Goal: Check status: Check status

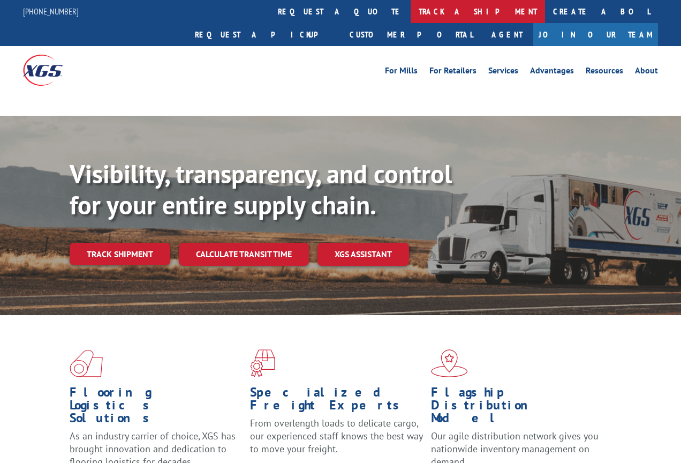
click at [411, 13] on link "track a shipment" at bounding box center [478, 11] width 134 height 23
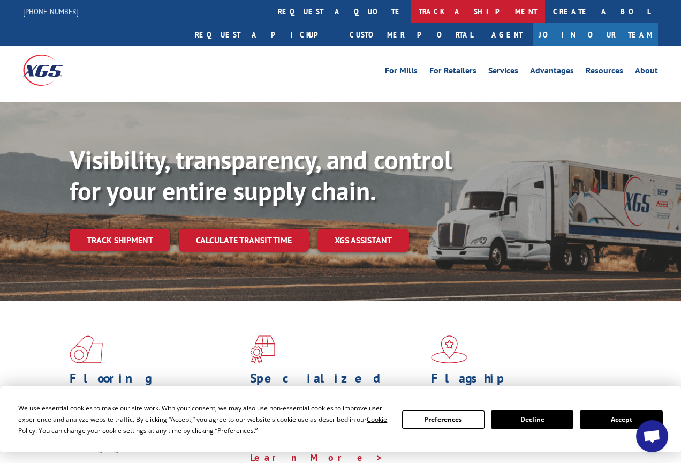
click at [411, 11] on link "track a shipment" at bounding box center [478, 11] width 134 height 23
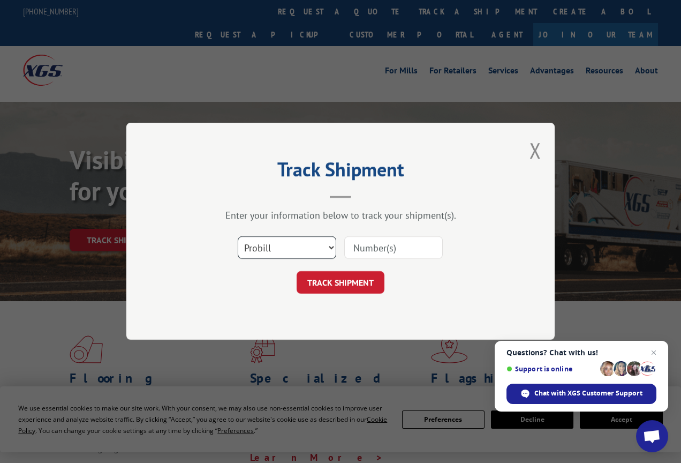
click at [316, 258] on select "Select category... Probill BOL PO" at bounding box center [287, 248] width 99 height 22
select select "bol"
click at [238, 237] on select "Select category... Probill BOL PO" at bounding box center [287, 248] width 99 height 22
click at [368, 249] on input at bounding box center [393, 248] width 99 height 22
type input "265694"
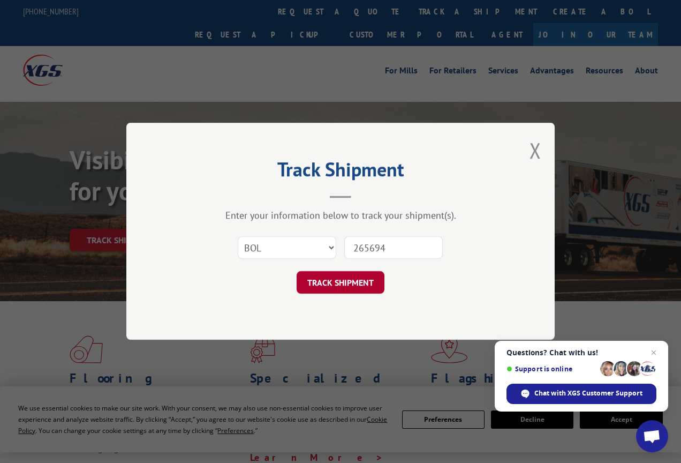
click at [358, 285] on button "TRACK SHIPMENT" at bounding box center [341, 282] width 88 height 22
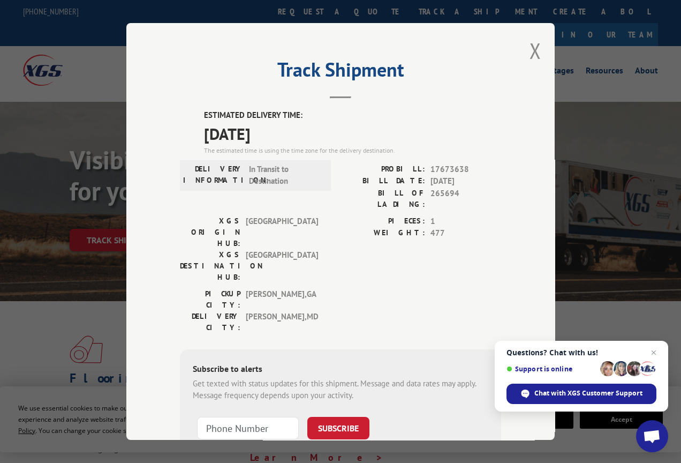
click at [431, 98] on div "Track Shipment ESTIMATED DELIVERY TIME: [DATE] The estimated time is using the …" at bounding box center [340, 231] width 428 height 417
click at [64, 297] on div "Track Shipment ESTIMATED DELIVERY TIME: [DATE] The estimated time is using the …" at bounding box center [340, 231] width 681 height 463
